Goal: Transaction & Acquisition: Purchase product/service

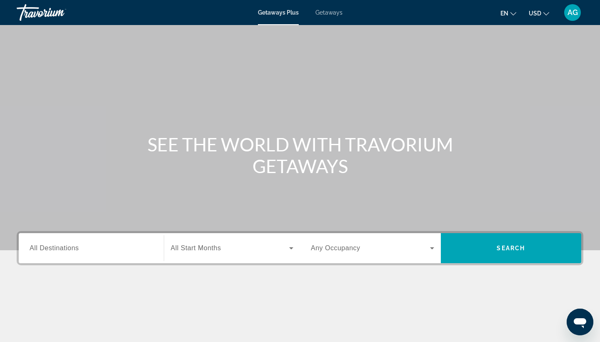
click at [534, 15] on span "USD" at bounding box center [535, 13] width 13 height 7
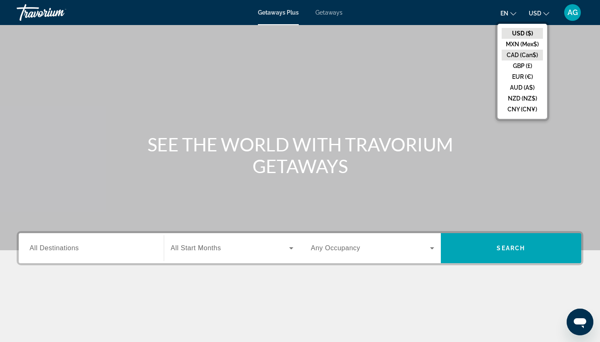
click at [519, 54] on button "CAD (Can$)" at bounding box center [522, 55] width 41 height 11
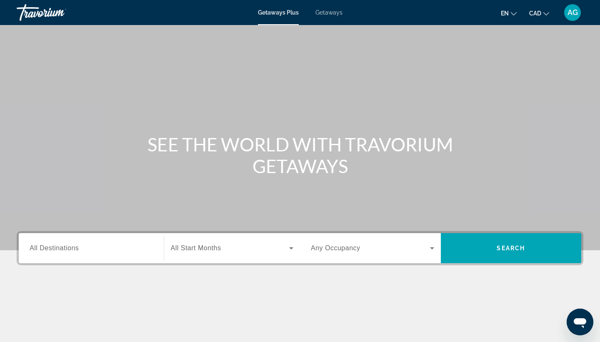
click at [332, 14] on span "Getaways" at bounding box center [329, 12] width 27 height 7
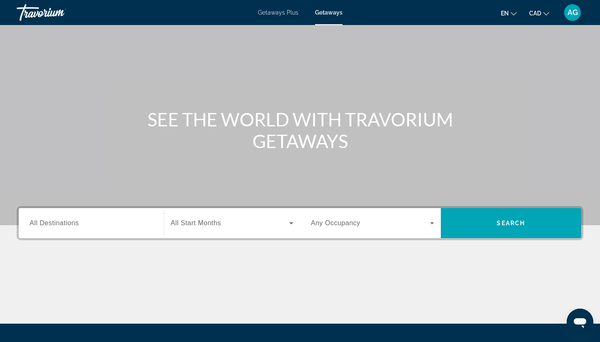
scroll to position [26, 0]
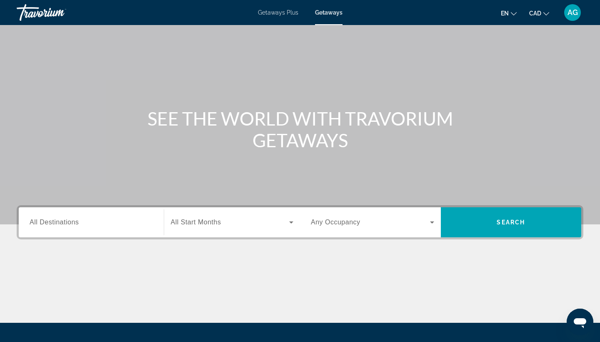
click at [117, 229] on div "Search widget" at bounding box center [91, 223] width 123 height 24
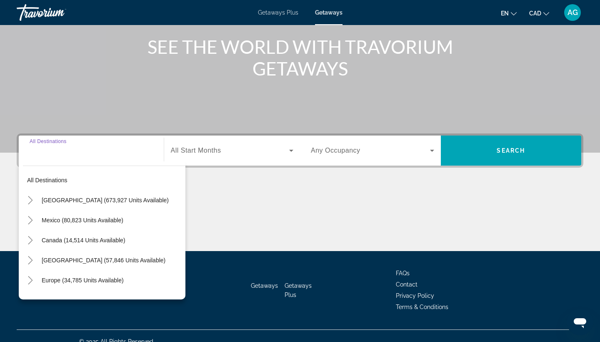
scroll to position [109, 0]
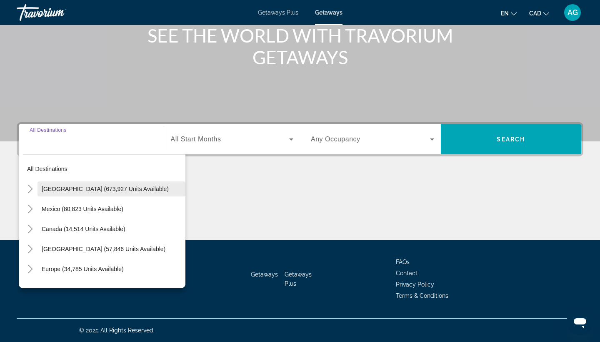
click at [124, 185] on span "Search widget" at bounding box center [112, 189] width 148 height 20
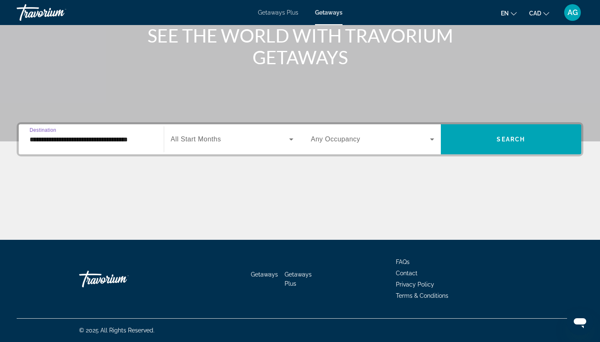
click at [193, 138] on span "All Start Months" at bounding box center [196, 139] width 50 height 7
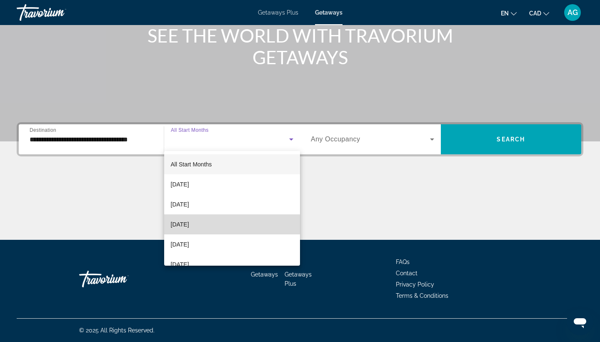
click at [196, 219] on mat-option "November 2025" at bounding box center [232, 224] width 136 height 20
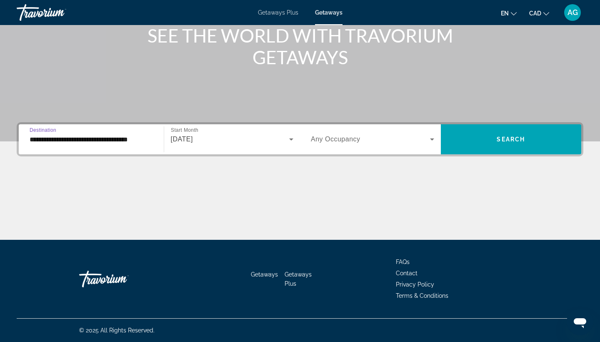
click at [141, 138] on input "**********" at bounding box center [91, 140] width 123 height 10
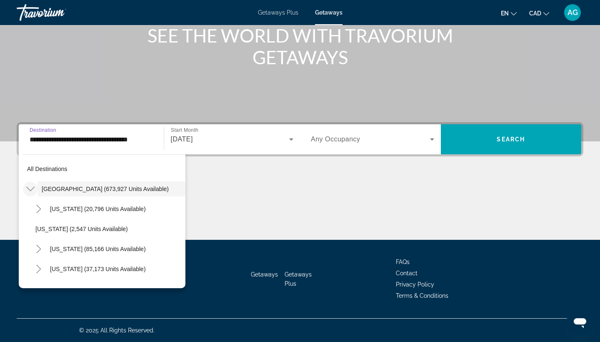
click at [30, 186] on icon "Toggle United States (673,927 units available)" at bounding box center [30, 189] width 8 height 8
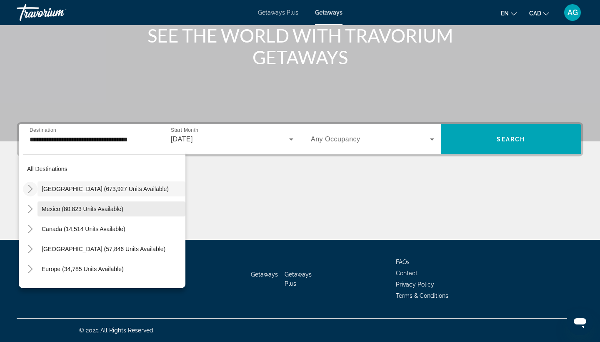
scroll to position [0, 0]
click at [32, 189] on icon "Toggle United States (673,927 units available)" at bounding box center [30, 189] width 5 height 8
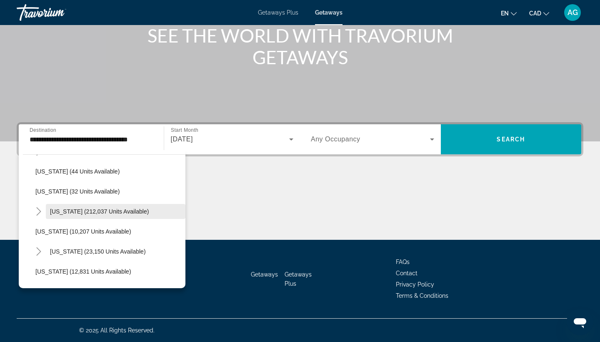
scroll to position [143, 0]
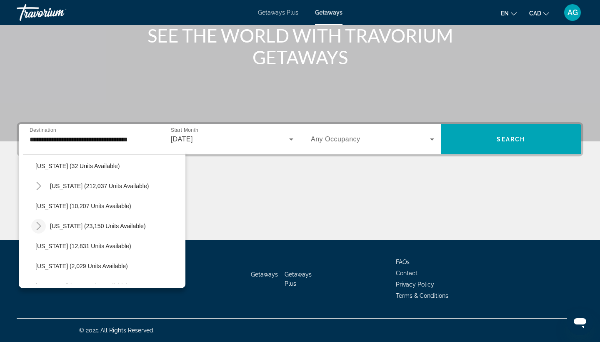
click at [38, 227] on icon "Toggle Hawaii (23,150 units available)" at bounding box center [39, 226] width 8 height 8
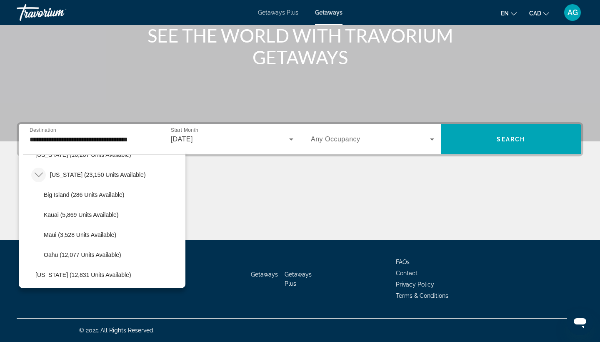
scroll to position [197, 0]
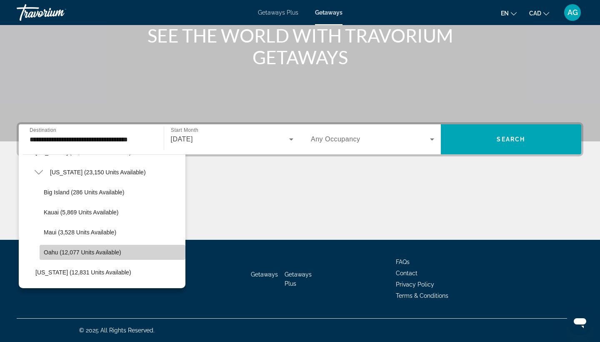
click at [51, 250] on span "Oahu (12,077 units available)" at bounding box center [83, 252] width 78 height 7
type input "**********"
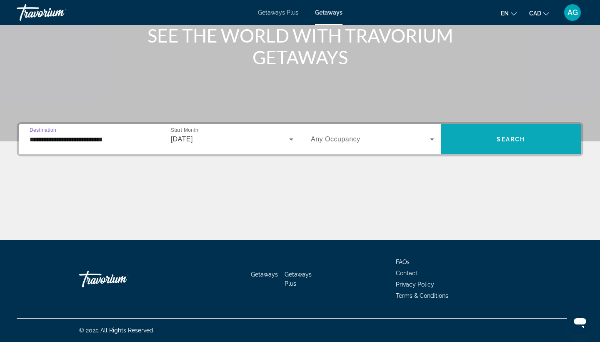
click at [490, 143] on span "Search widget" at bounding box center [511, 139] width 141 height 20
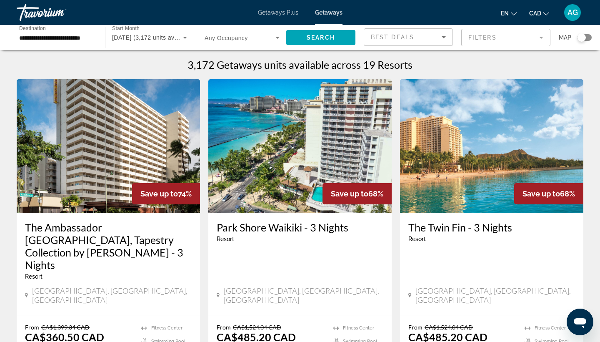
scroll to position [2, 0]
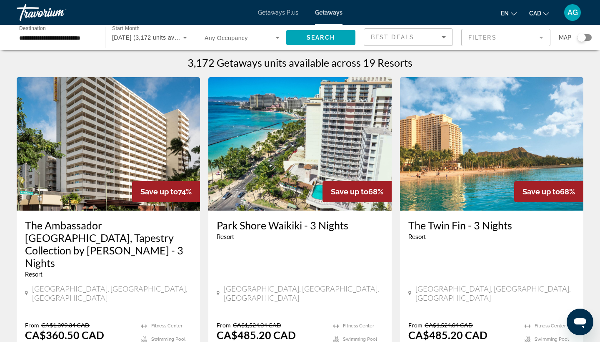
click at [504, 40] on mat-form-field "Filters" at bounding box center [506, 38] width 89 height 18
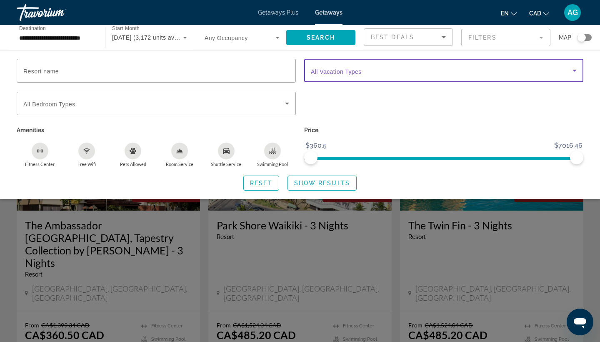
click at [418, 71] on span "Search widget" at bounding box center [442, 70] width 262 height 10
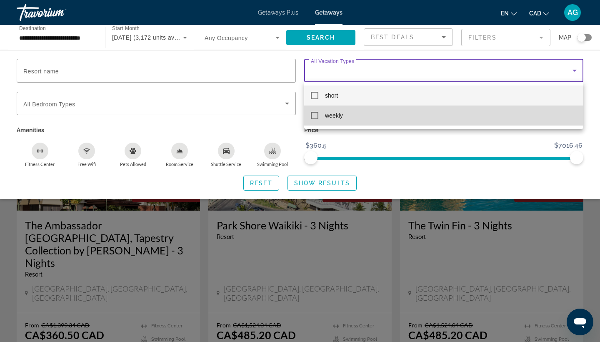
click at [402, 109] on mat-option "weekly" at bounding box center [443, 115] width 279 height 20
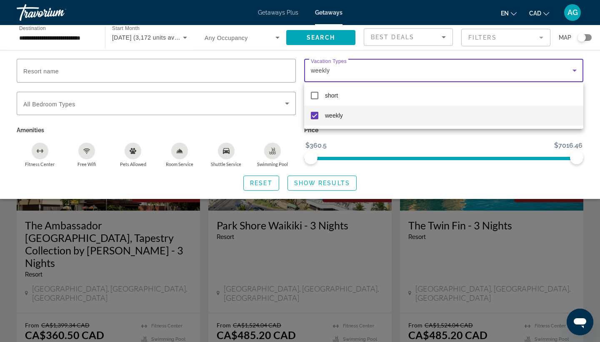
click at [398, 15] on div at bounding box center [300, 171] width 600 height 342
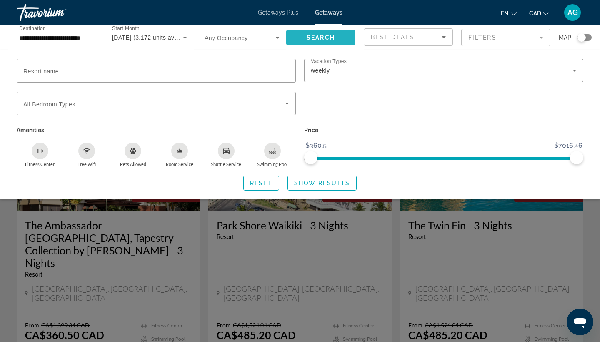
click at [324, 39] on span "Search" at bounding box center [321, 37] width 28 height 7
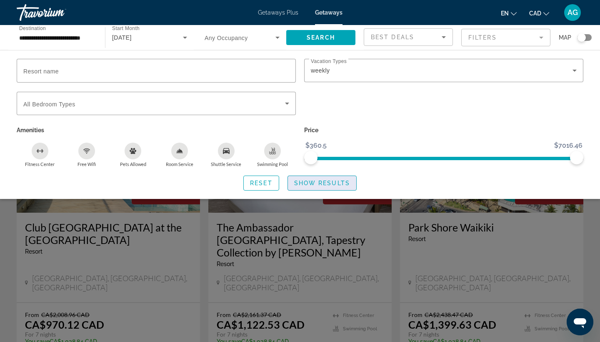
click at [317, 184] on span "Show Results" at bounding box center [322, 183] width 56 height 7
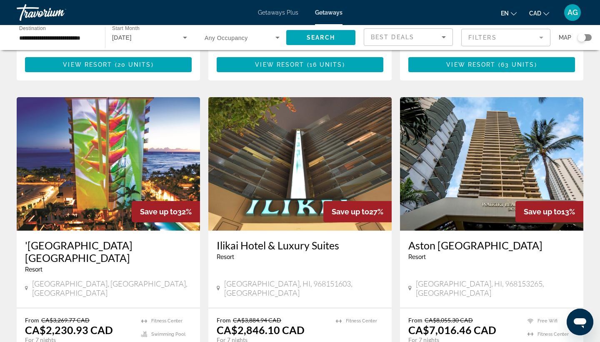
scroll to position [910, 0]
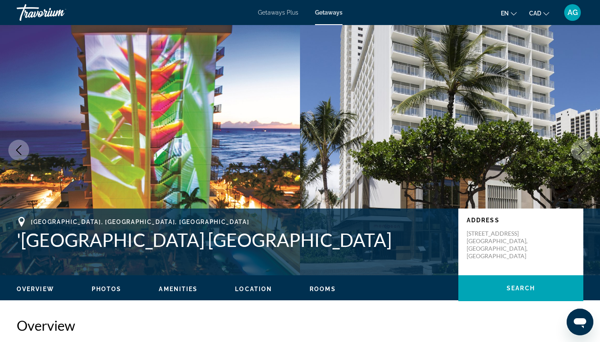
click at [277, 11] on span "Getaways Plus" at bounding box center [278, 12] width 40 height 7
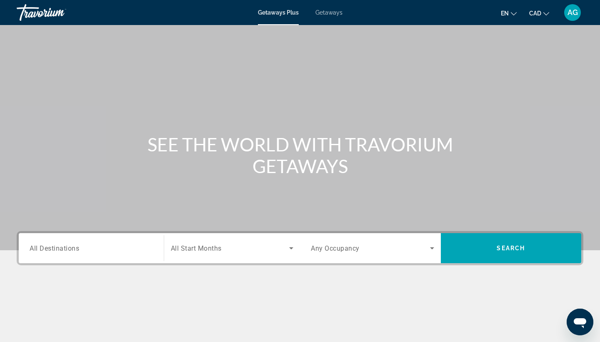
click at [335, 10] on span "Getaways" at bounding box center [329, 12] width 27 height 7
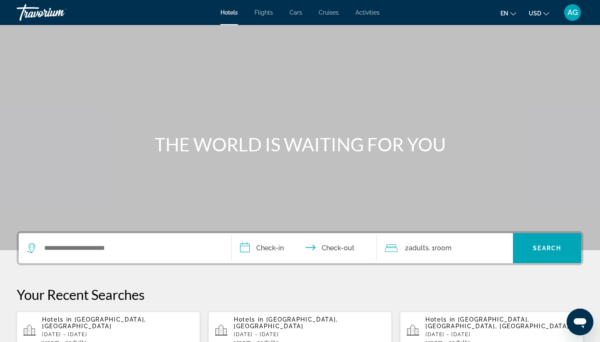
click at [541, 14] on span "USD" at bounding box center [535, 13] width 13 height 7
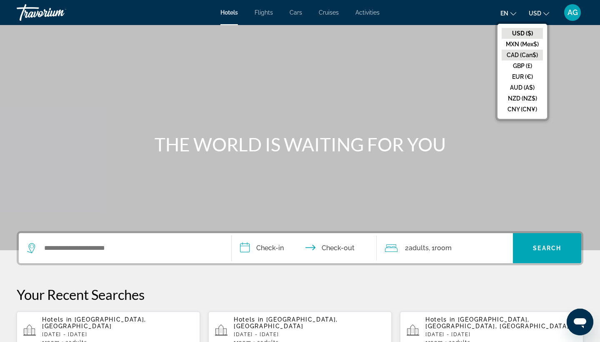
click at [525, 50] on button "CAD (Can$)" at bounding box center [522, 55] width 41 height 11
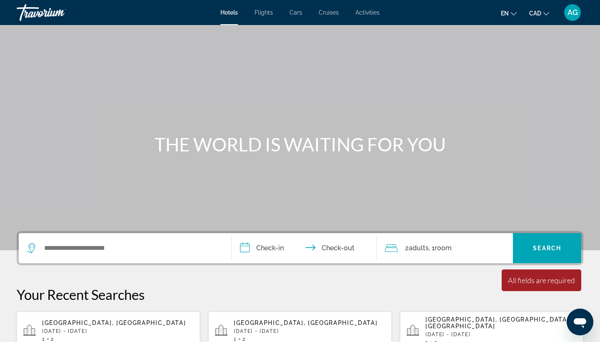
scroll to position [63, 0]
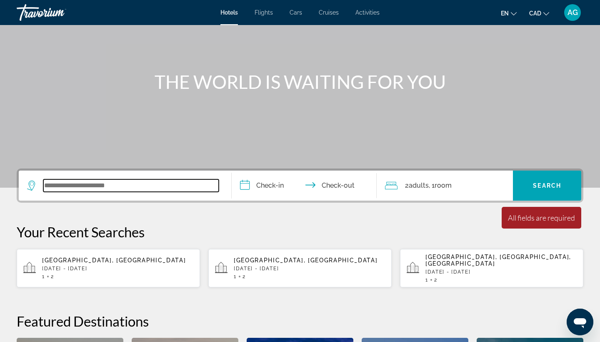
click at [187, 181] on input "Search widget" at bounding box center [131, 185] width 176 height 13
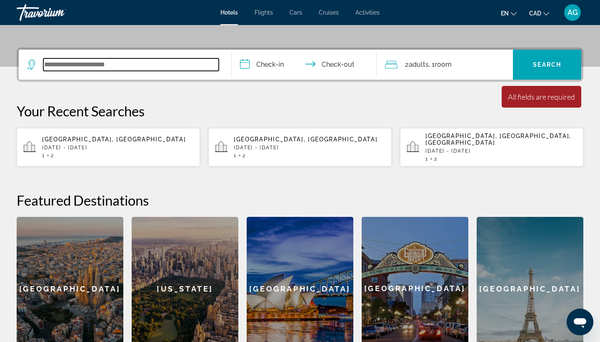
scroll to position [184, 0]
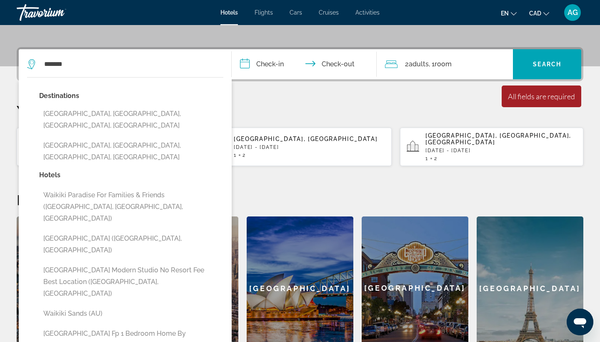
click at [305, 93] on div "**********" at bounding box center [300, 203] width 600 height 313
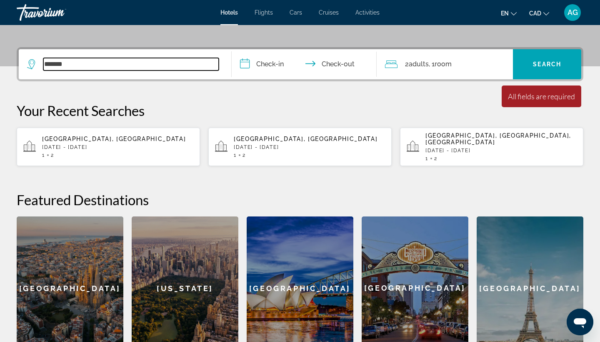
click at [159, 64] on input "*******" at bounding box center [131, 64] width 176 height 13
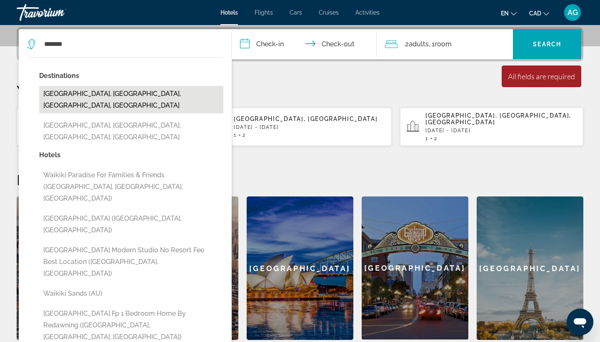
drag, startPoint x: 159, startPoint y: 64, endPoint x: 164, endPoint y: 93, distance: 29.2
click at [164, 93] on button "[GEOGRAPHIC_DATA], [GEOGRAPHIC_DATA], [GEOGRAPHIC_DATA], [GEOGRAPHIC_DATA]" at bounding box center [131, 100] width 184 height 28
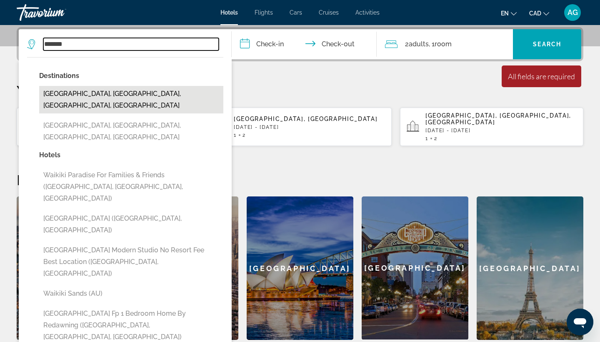
type input "**********"
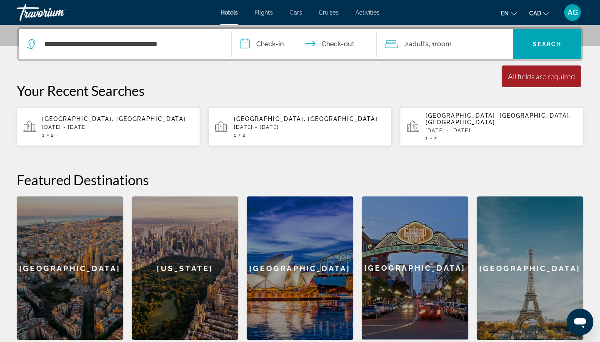
click at [261, 52] on input "**********" at bounding box center [306, 45] width 148 height 33
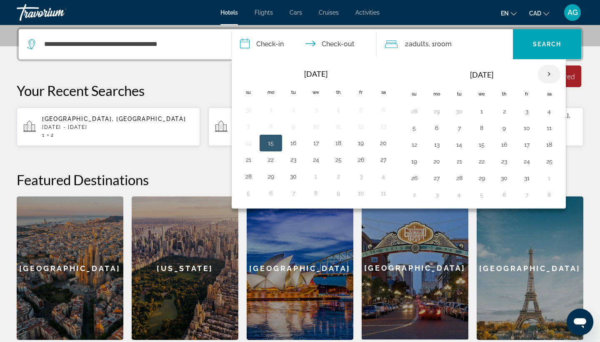
click at [550, 71] on th "Next month" at bounding box center [549, 74] width 23 height 18
click at [527, 129] on button "7" at bounding box center [526, 128] width 13 height 12
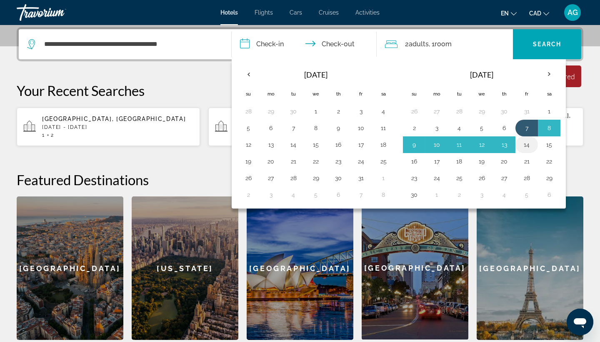
click at [528, 141] on button "14" at bounding box center [526, 145] width 13 height 12
type input "**********"
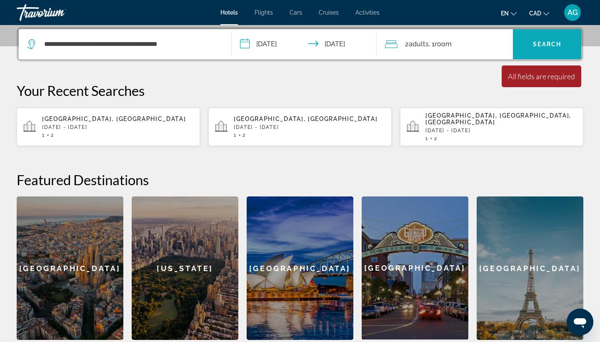
click at [541, 47] on span "Search" at bounding box center [547, 44] width 28 height 7
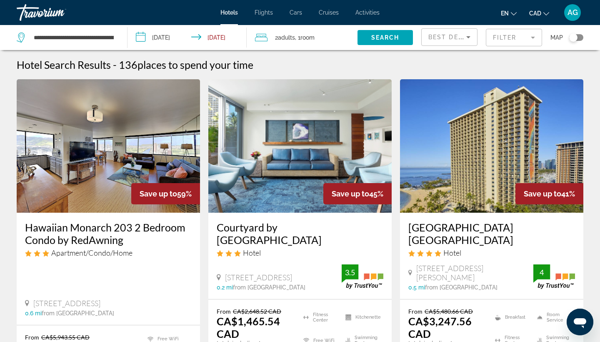
click at [466, 43] on div "Best Deals" at bounding box center [450, 40] width 42 height 23
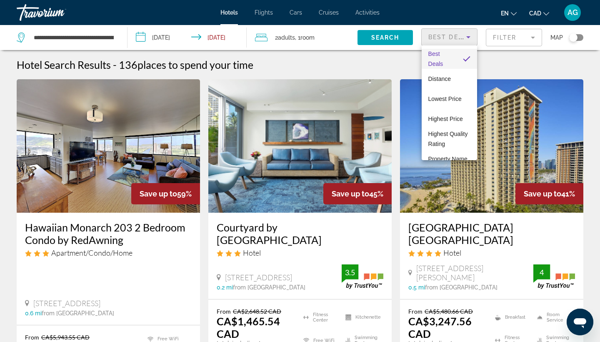
click at [507, 38] on div at bounding box center [300, 171] width 600 height 342
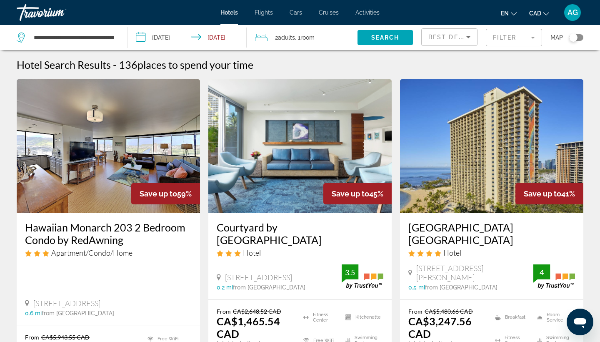
click at [518, 40] on mat-form-field "Filter" at bounding box center [514, 38] width 56 height 18
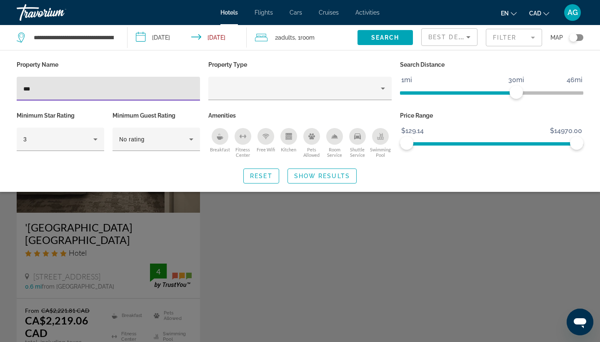
type input "***"
click at [114, 248] on div "Search widget" at bounding box center [300, 233] width 600 height 217
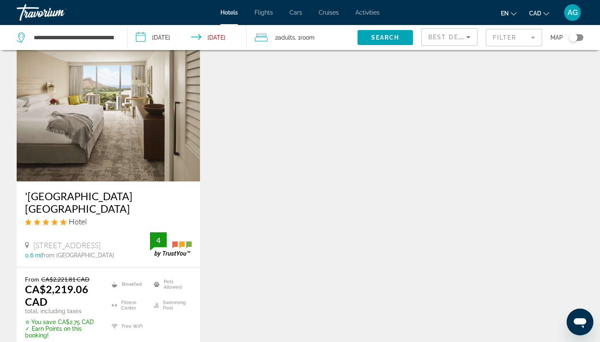
scroll to position [50, 0]
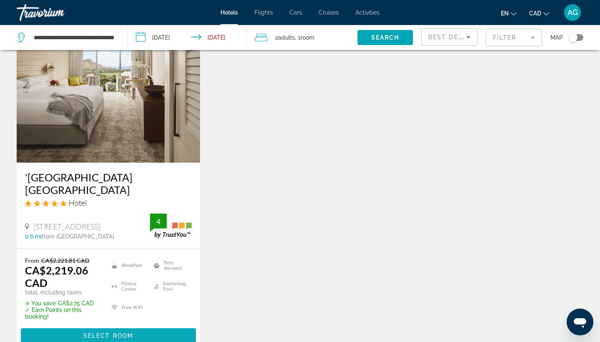
click at [103, 332] on span "Select Room" at bounding box center [108, 335] width 50 height 7
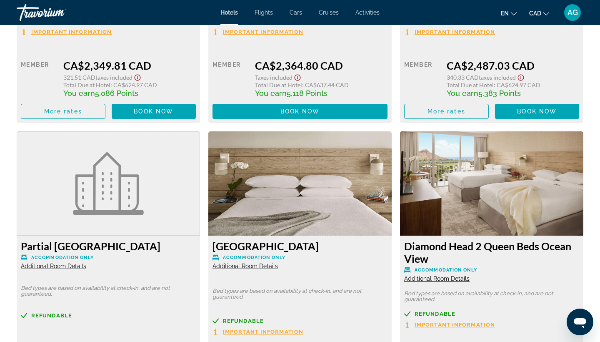
scroll to position [1633, 0]
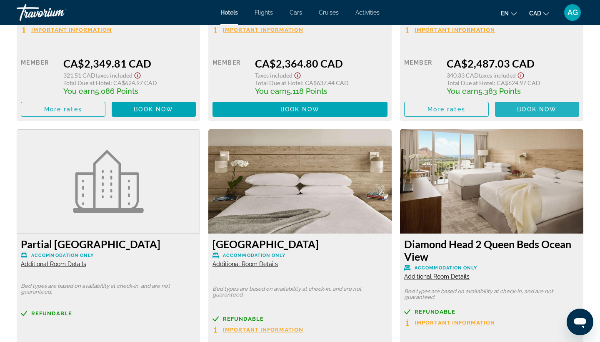
click at [509, 116] on span "Main content" at bounding box center [537, 109] width 85 height 20
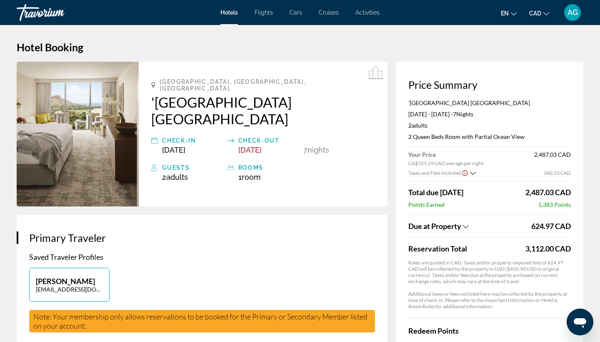
scroll to position [1, 0]
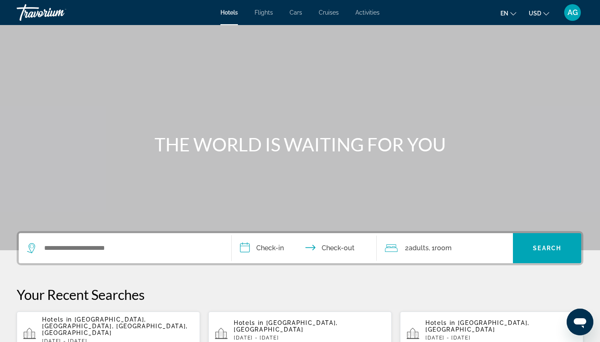
scroll to position [30, 0]
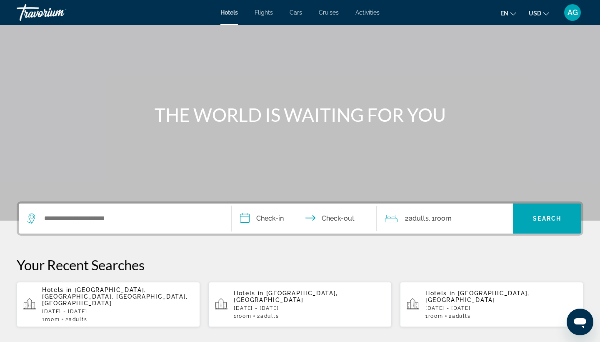
click at [95, 296] on p "Hotels in [GEOGRAPHIC_DATA], [GEOGRAPHIC_DATA], [GEOGRAPHIC_DATA], [GEOGRAPHIC_…" at bounding box center [117, 296] width 151 height 20
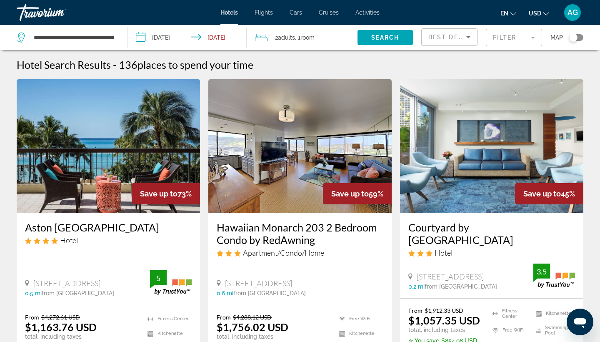
click at [506, 38] on mat-form-field "Filter" at bounding box center [514, 38] width 56 height 18
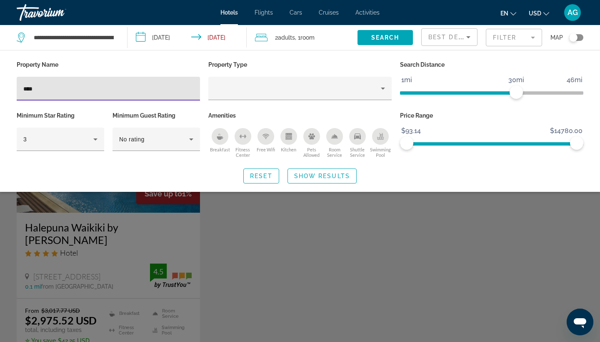
type input "****"
drag, startPoint x: 98, startPoint y: 296, endPoint x: 246, endPoint y: 235, distance: 159.9
click at [246, 235] on div "Search widget" at bounding box center [300, 233] width 600 height 217
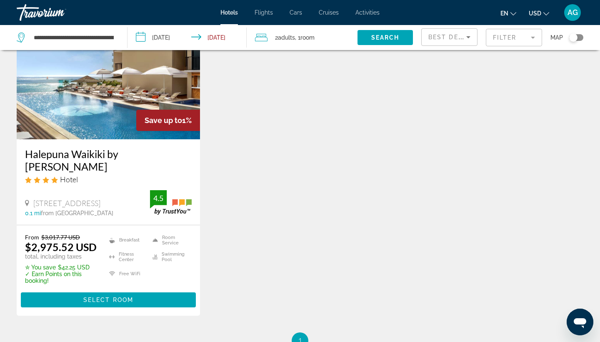
scroll to position [74, 0]
click at [141, 94] on img "Main content" at bounding box center [108, 71] width 183 height 133
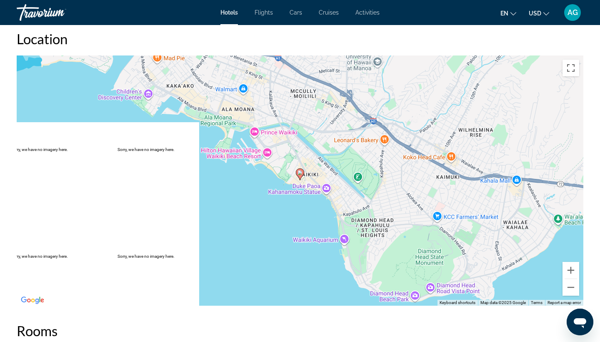
scroll to position [784, 0]
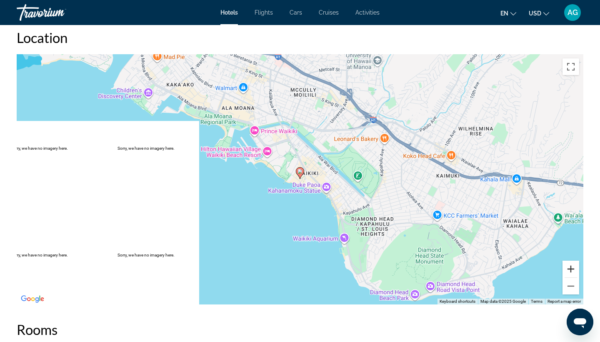
click at [573, 269] on button "Zoom in" at bounding box center [571, 269] width 17 height 17
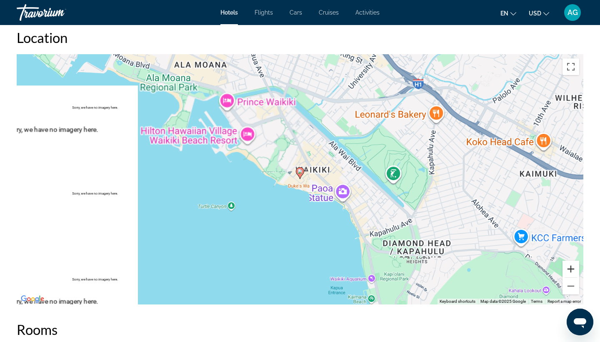
click at [573, 269] on button "Zoom in" at bounding box center [571, 269] width 17 height 17
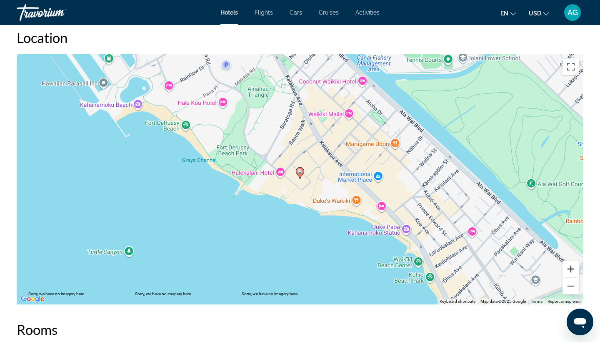
click at [573, 269] on button "Zoom in" at bounding box center [571, 269] width 17 height 17
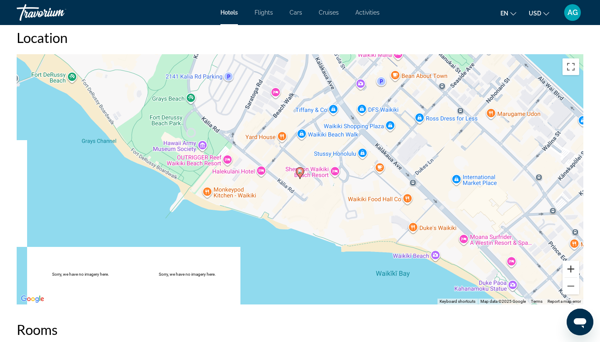
click at [572, 269] on button "Zoom in" at bounding box center [571, 269] width 17 height 17
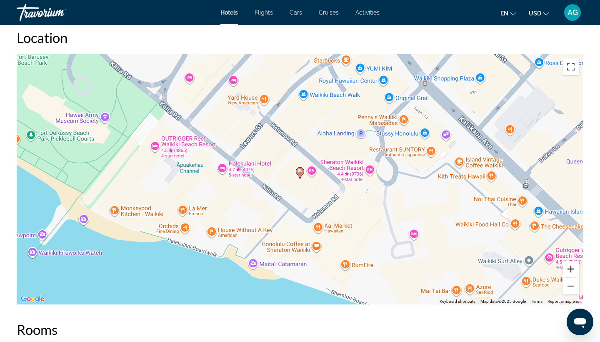
click at [573, 270] on button "Zoom in" at bounding box center [571, 269] width 17 height 17
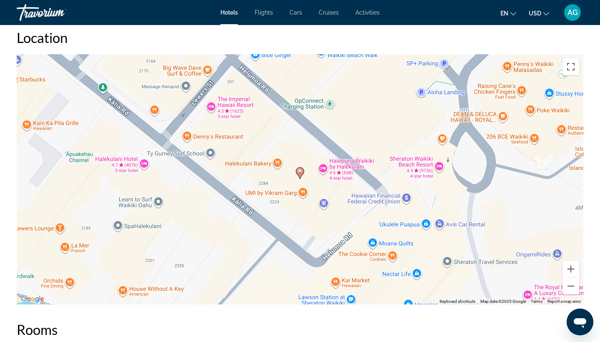
click at [116, 167] on div "To activate drag with keyboard, press Alt + Enter. Once in keyboard drag state,…" at bounding box center [300, 179] width 567 height 250
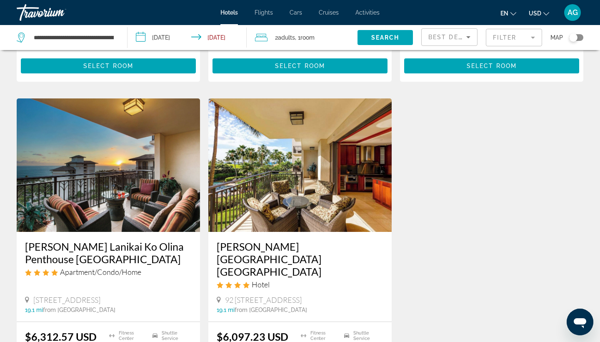
scroll to position [71, 0]
